Goal: Transaction & Acquisition: Obtain resource

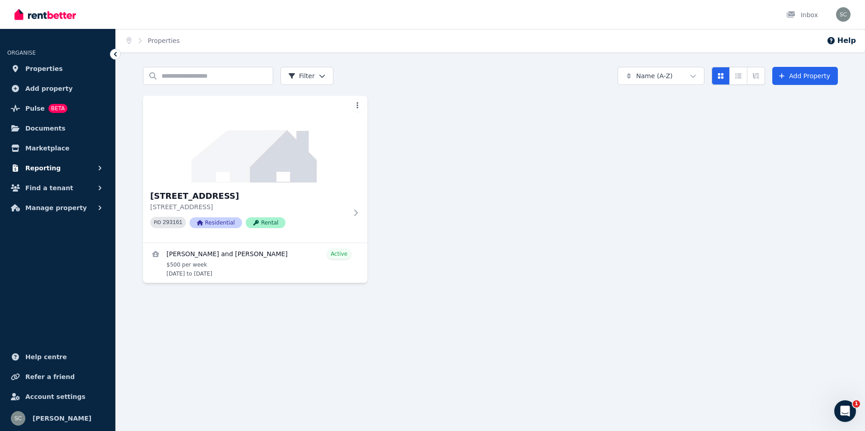
click at [38, 168] on span "Reporting" at bounding box center [42, 168] width 35 height 11
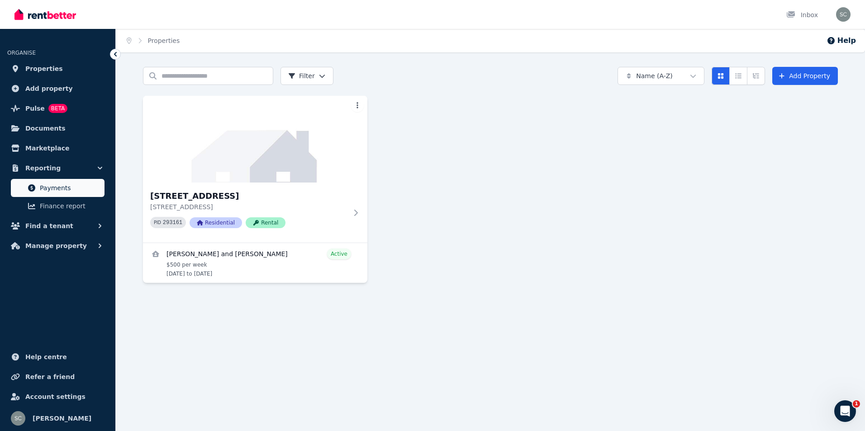
click at [55, 189] on span "Payments" at bounding box center [70, 188] width 61 height 11
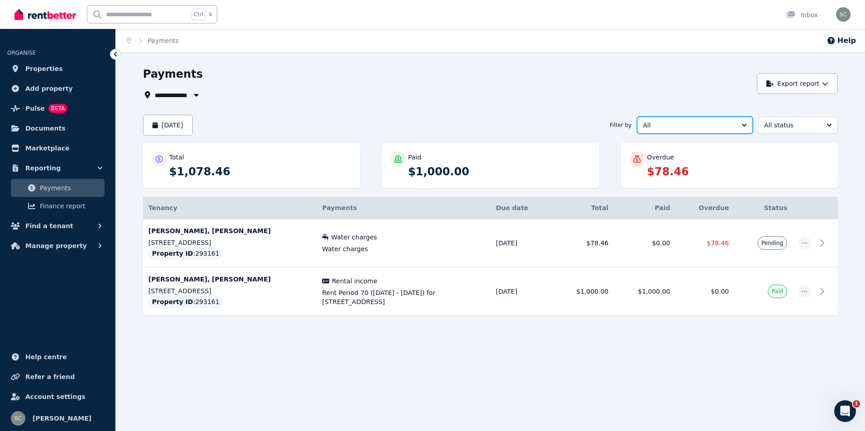
click at [696, 125] on span "All" at bounding box center [688, 125] width 91 height 9
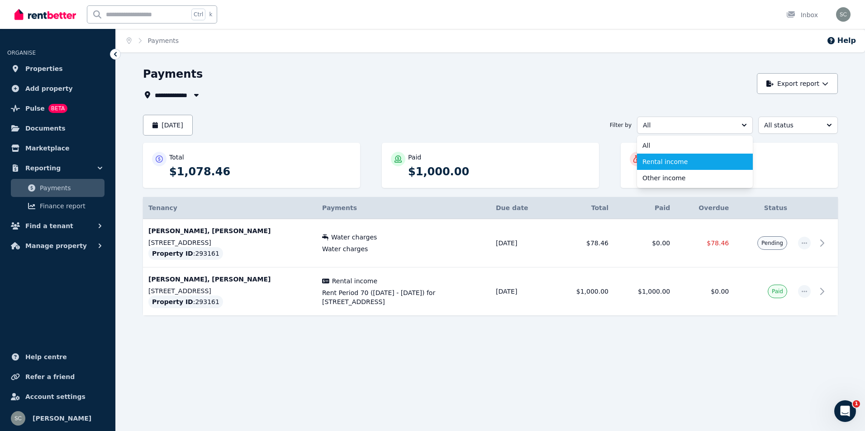
click at [677, 164] on span "Rental income" at bounding box center [689, 161] width 94 height 9
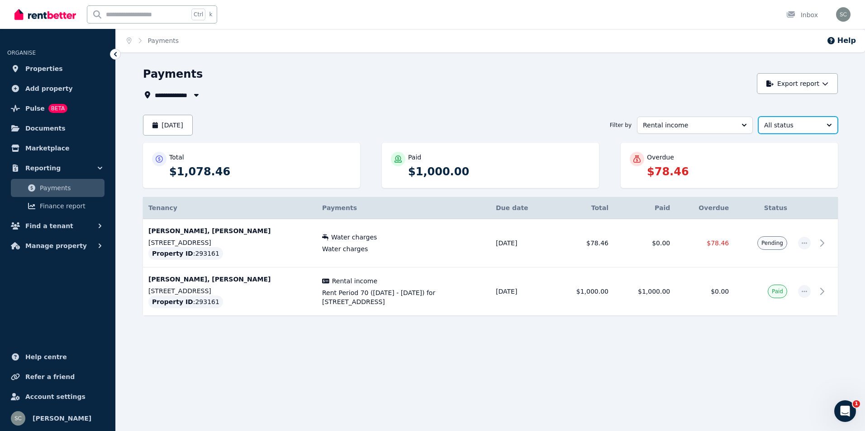
click at [802, 126] on span "All status" at bounding box center [791, 125] width 55 height 9
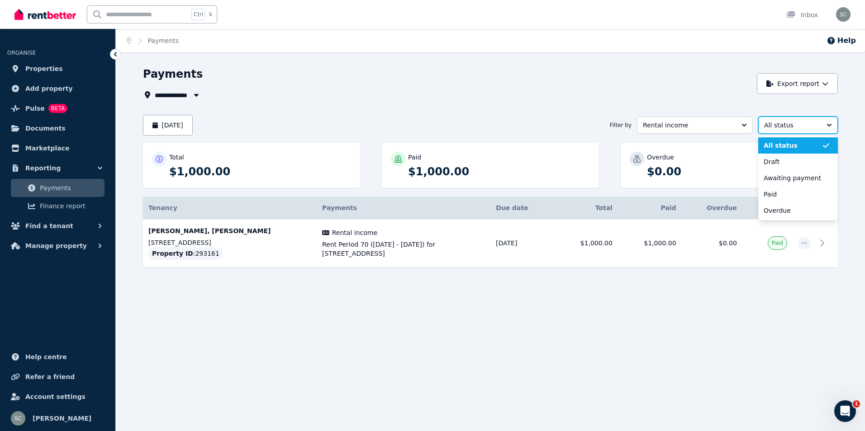
click at [802, 126] on span "All status" at bounding box center [791, 125] width 55 height 9
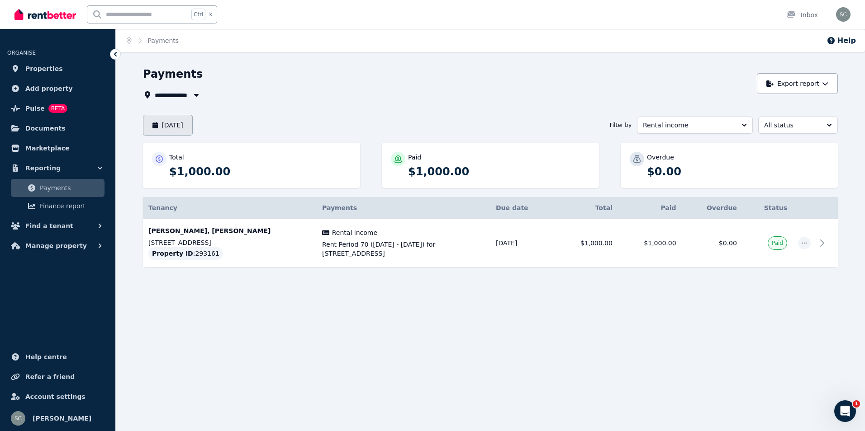
click at [167, 119] on button "[DATE]" at bounding box center [168, 125] width 50 height 21
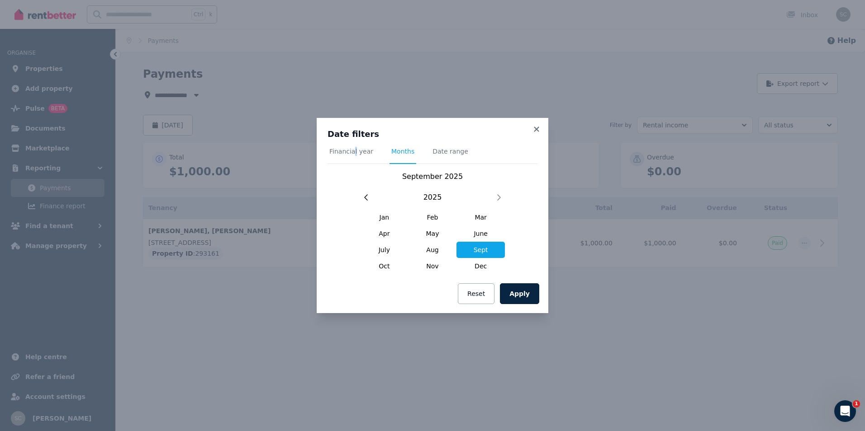
click at [353, 152] on span "Financial year" at bounding box center [351, 151] width 44 height 9
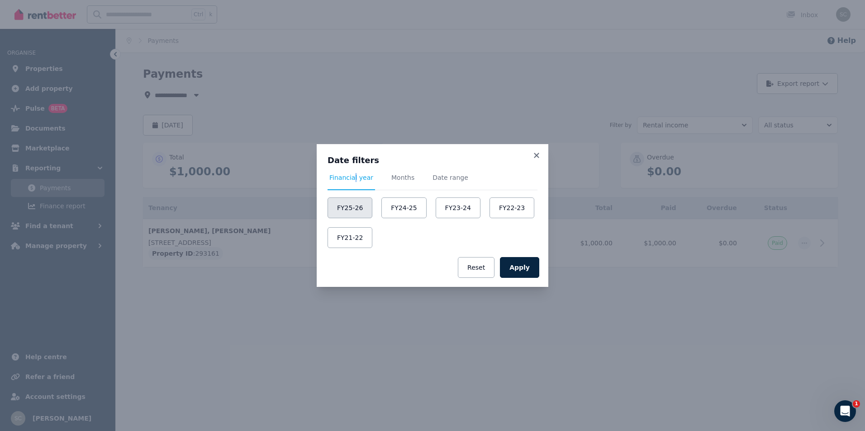
drag, startPoint x: 353, startPoint y: 152, endPoint x: 356, endPoint y: 206, distance: 54.4
click at [356, 206] on button "FY25-26" at bounding box center [349, 208] width 45 height 21
click at [516, 263] on button "Apply" at bounding box center [519, 267] width 39 height 21
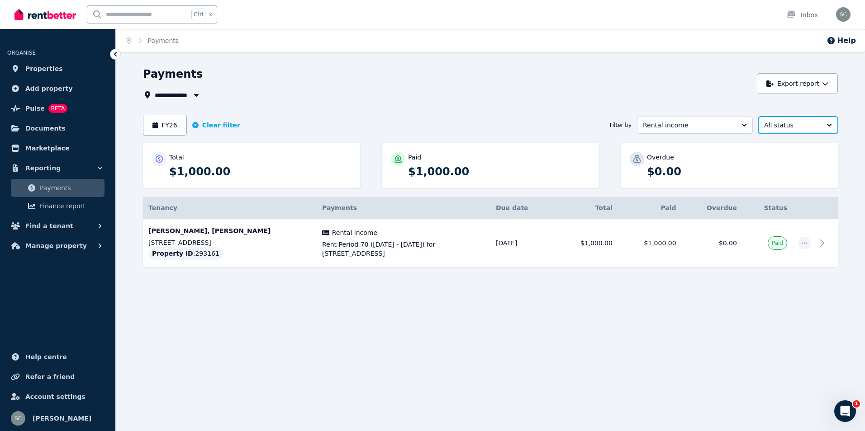
click at [828, 124] on button "All status" at bounding box center [798, 125] width 80 height 17
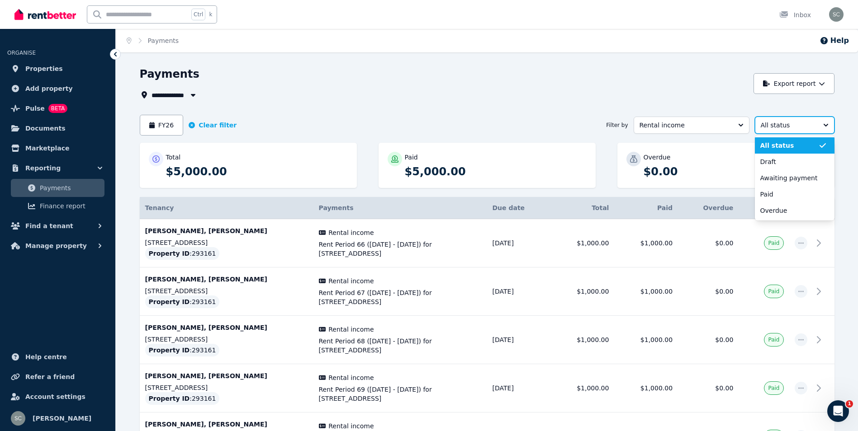
click at [828, 124] on button "All status" at bounding box center [795, 125] width 80 height 17
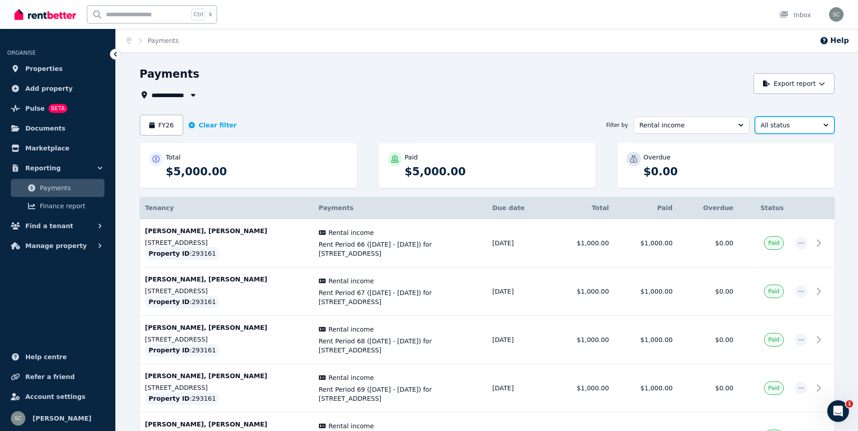
click at [828, 124] on button "All status" at bounding box center [795, 125] width 80 height 17
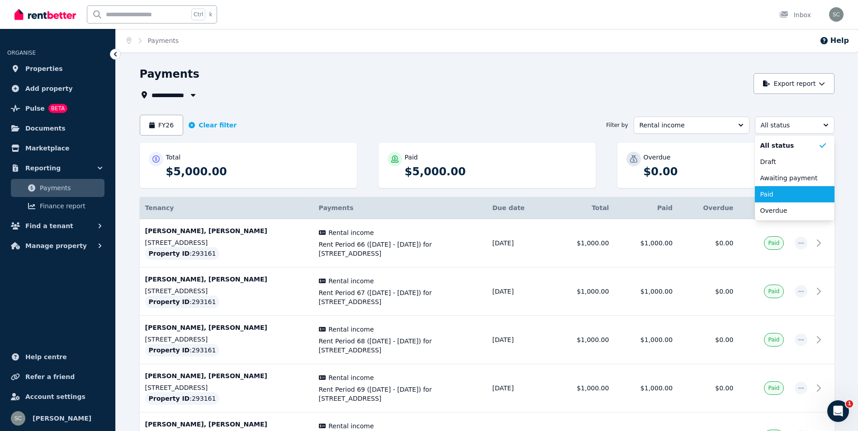
click at [789, 193] on span "Paid" at bounding box center [789, 194] width 58 height 9
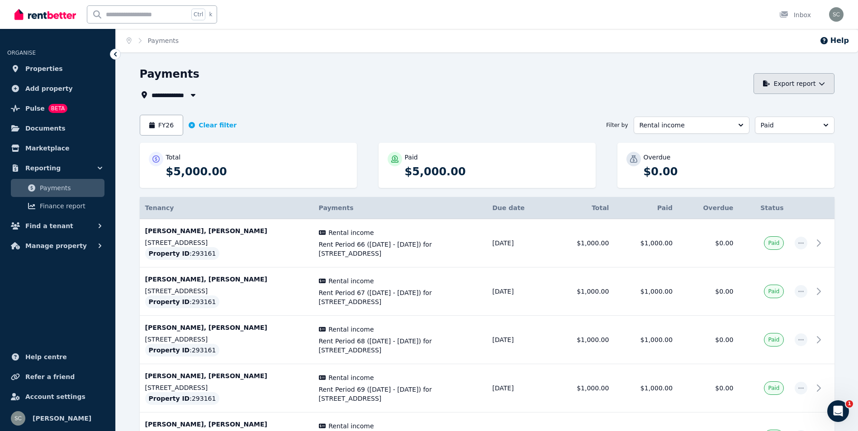
click at [793, 81] on button "Export report" at bounding box center [793, 83] width 81 height 21
click at [771, 108] on div "PDF" at bounding box center [790, 107] width 77 height 9
click at [800, 84] on button "Export report" at bounding box center [793, 83] width 81 height 21
click at [505, 90] on div "**********" at bounding box center [444, 95] width 609 height 11
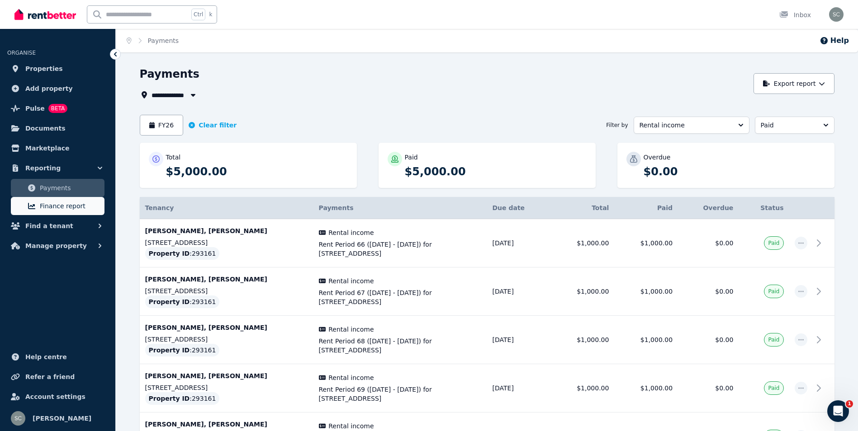
click at [48, 201] on span "Finance report" at bounding box center [70, 206] width 61 height 11
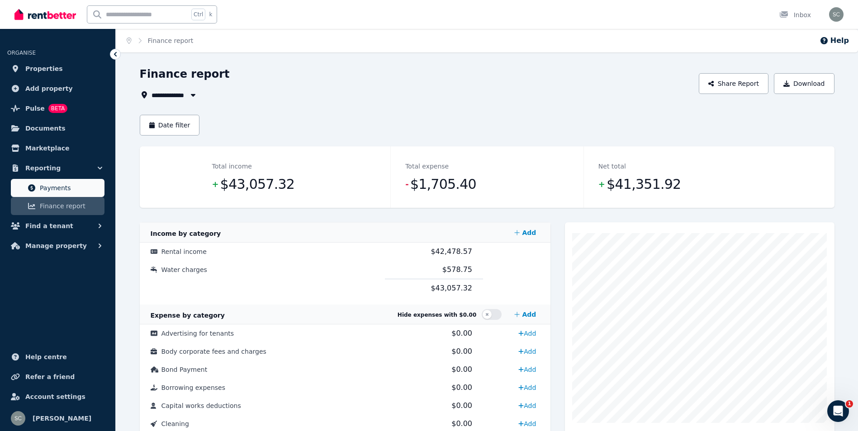
click at [54, 192] on span "Payments" at bounding box center [70, 188] width 61 height 11
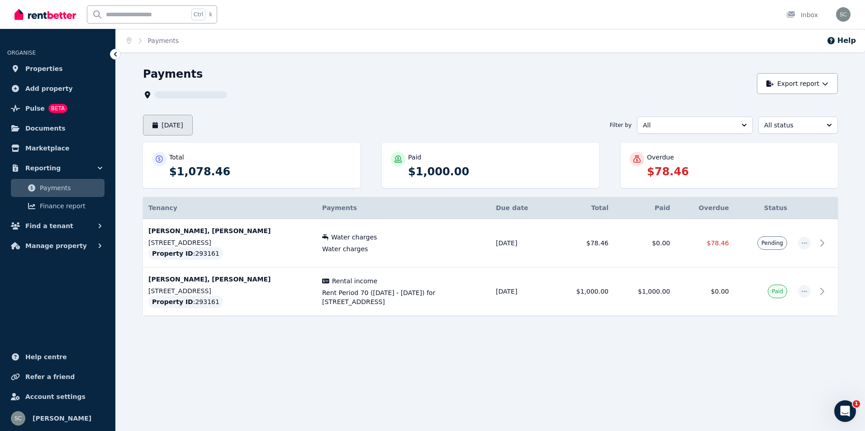
click at [179, 118] on button "[DATE]" at bounding box center [168, 125] width 50 height 21
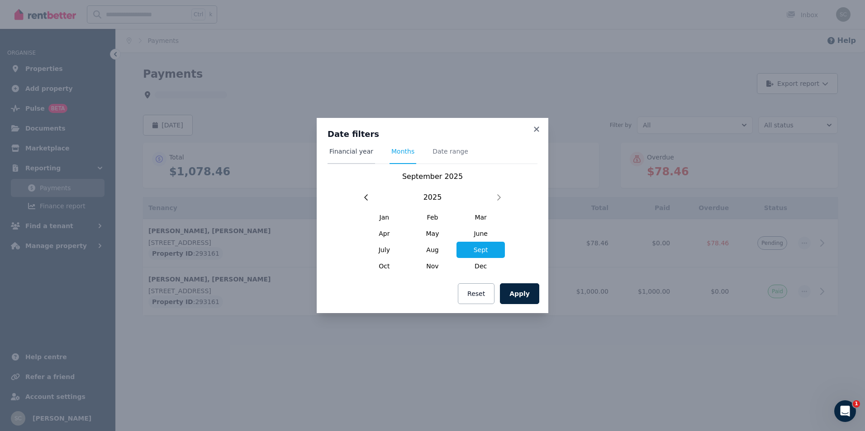
click at [359, 152] on span "Financial year" at bounding box center [351, 151] width 44 height 9
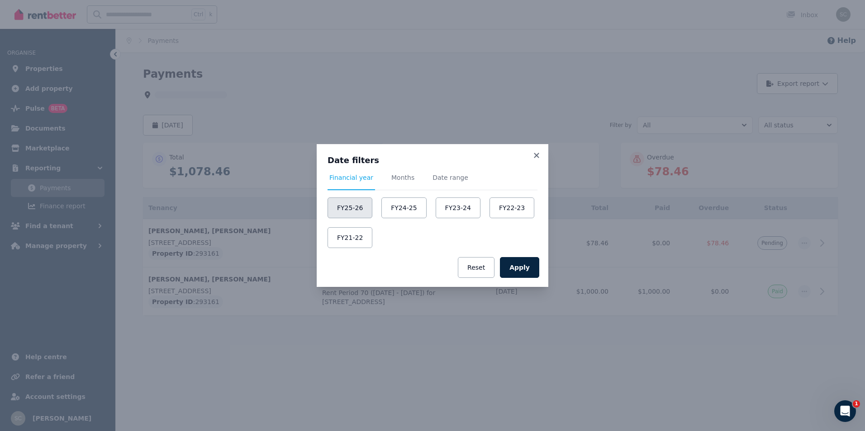
click at [352, 212] on button "FY25-26" at bounding box center [349, 208] width 45 height 21
click at [527, 268] on button "Apply" at bounding box center [519, 267] width 39 height 21
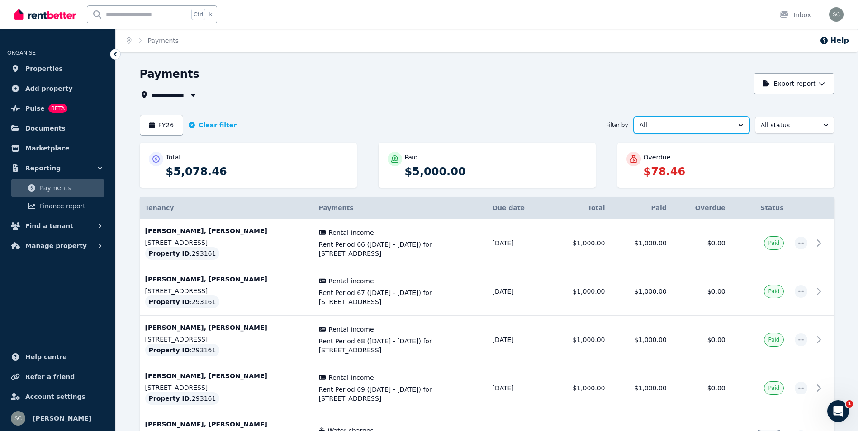
click at [708, 128] on span "All" at bounding box center [684, 125] width 91 height 9
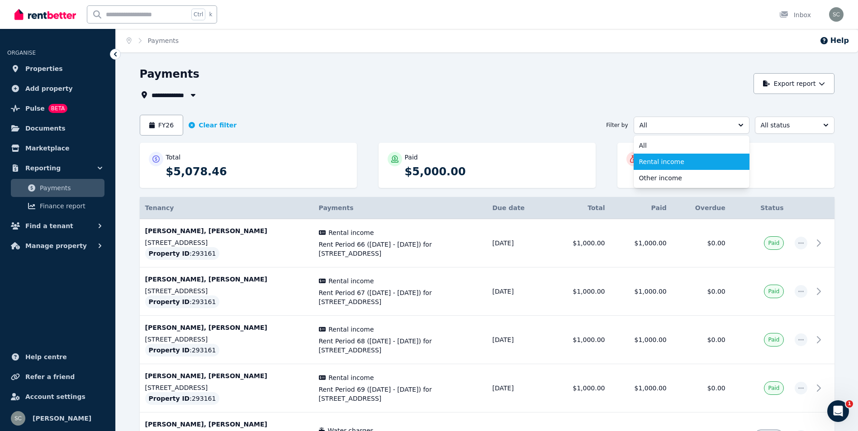
click at [681, 162] on span "Rental income" at bounding box center [686, 161] width 94 height 9
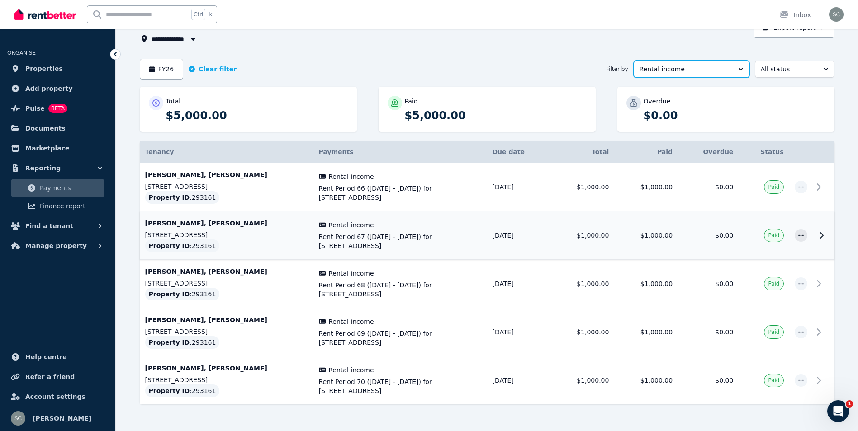
scroll to position [78, 0]
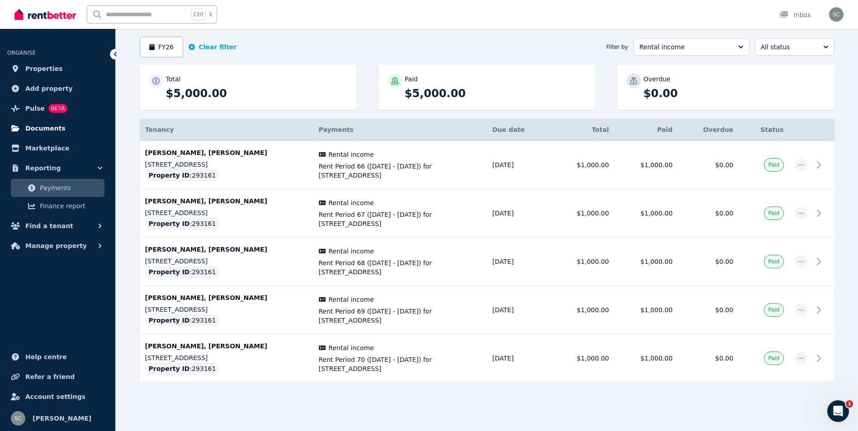
click at [27, 126] on span "Documents" at bounding box center [45, 128] width 40 height 11
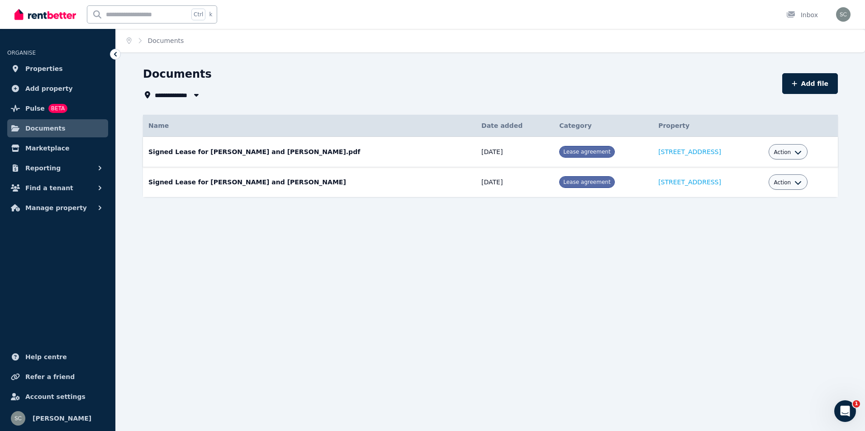
click at [774, 152] on span "Action" at bounding box center [782, 152] width 17 height 7
click at [758, 208] on link "Download" at bounding box center [759, 205] width 87 height 16
click at [420, 337] on div "**********" at bounding box center [432, 215] width 865 height 431
click at [365, 253] on div "**********" at bounding box center [432, 215] width 865 height 431
click at [790, 276] on div "**********" at bounding box center [432, 215] width 865 height 431
